Goal: Use online tool/utility: Utilize a website feature to perform a specific function

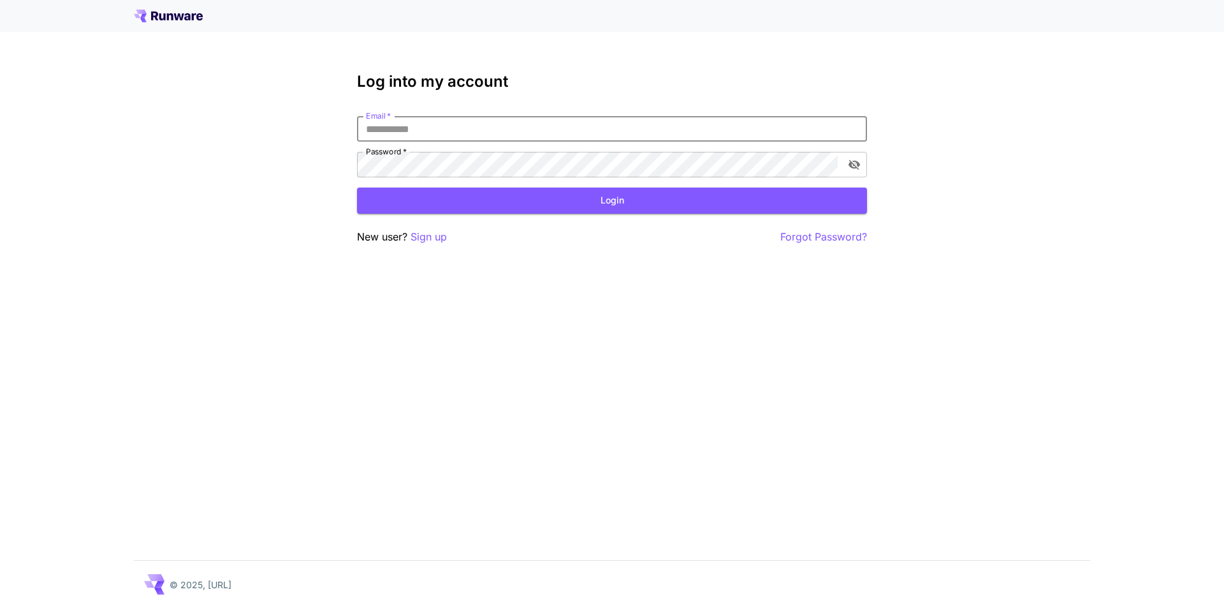
click at [407, 122] on input "Email   *" at bounding box center [612, 129] width 510 height 26
type input "**********"
click button "Login" at bounding box center [612, 200] width 510 height 26
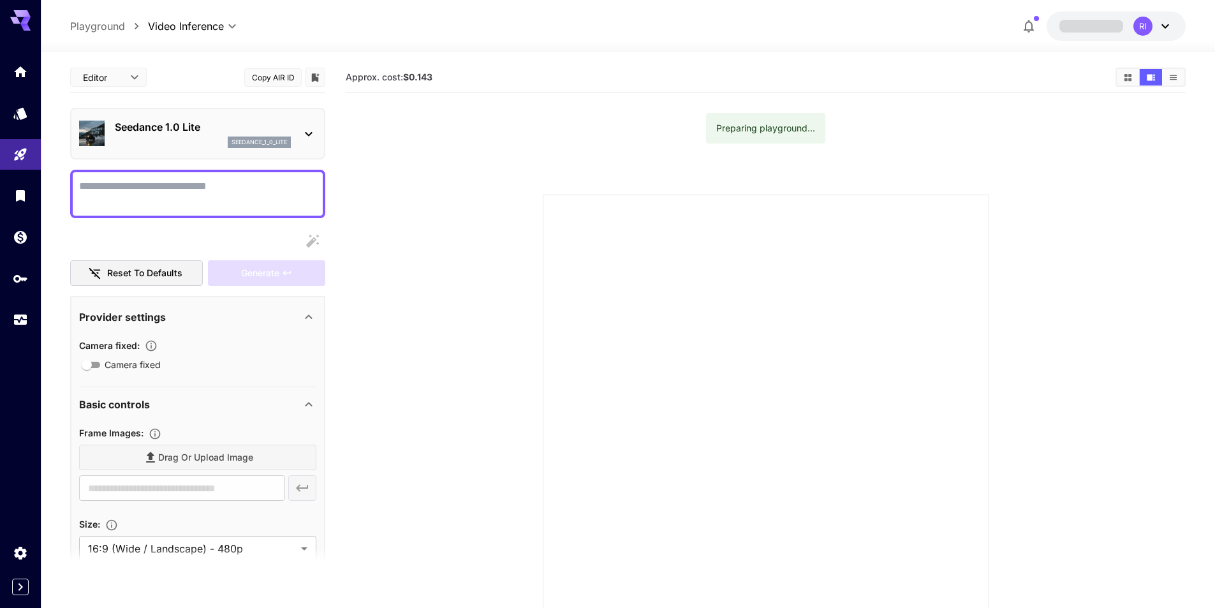
click at [128, 128] on p "Seedance 1.0 Lite" at bounding box center [203, 126] width 176 height 15
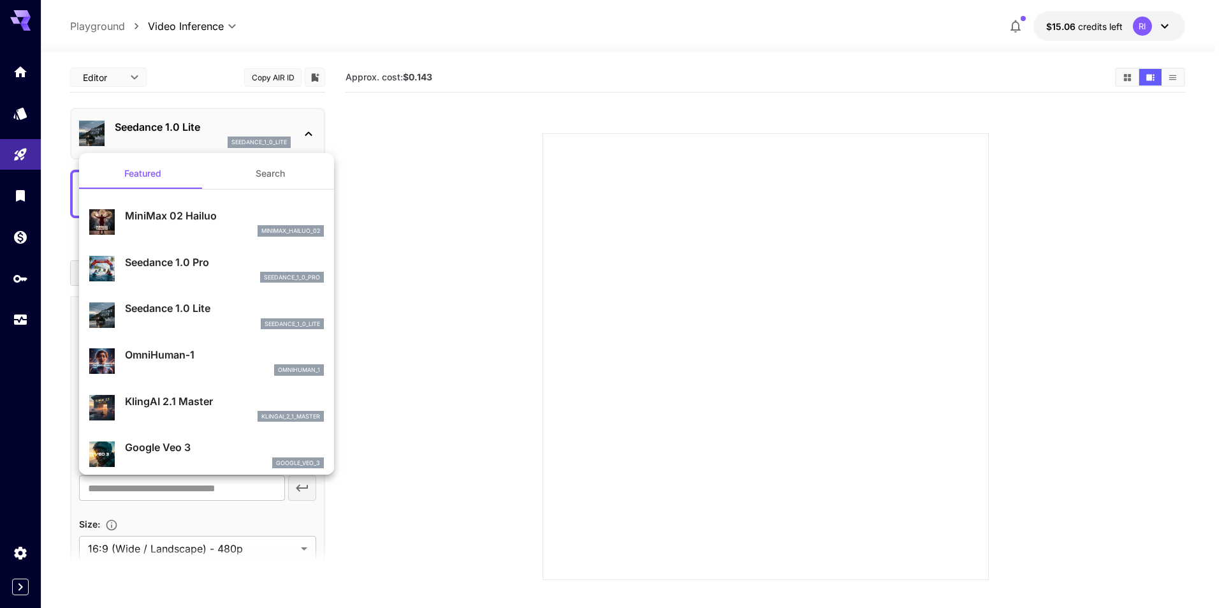
click at [10, 60] on div at bounding box center [612, 304] width 1224 height 608
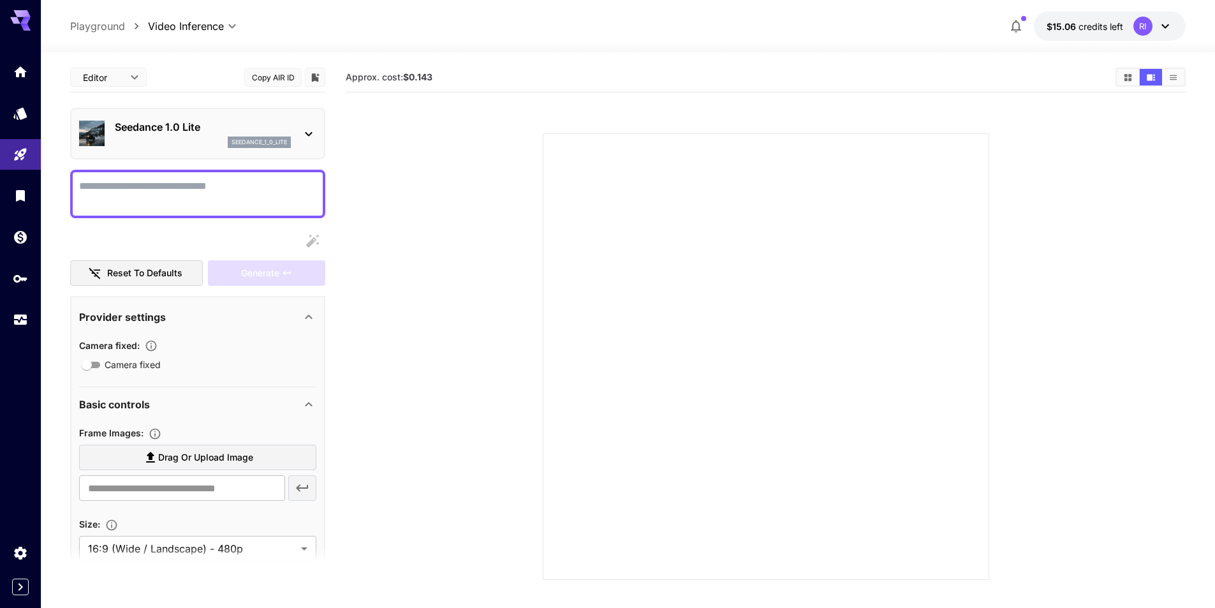
click at [15, 73] on div "Featured Search MiniMax 02 Hailuo minimax_hailuo_02 Seedance 1.0 Pro seedance_1…" at bounding box center [127, 191] width 255 height 383
click at [18, 72] on icon "Home" at bounding box center [21, 69] width 13 height 11
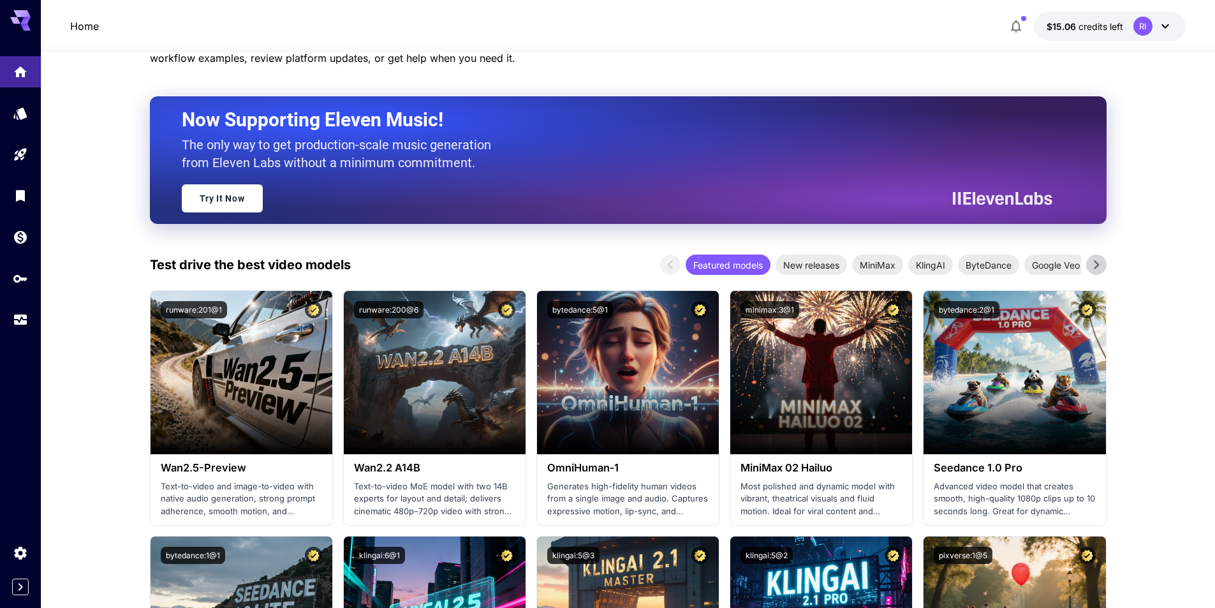
scroll to position [64, 0]
